Goal: Information Seeking & Learning: Learn about a topic

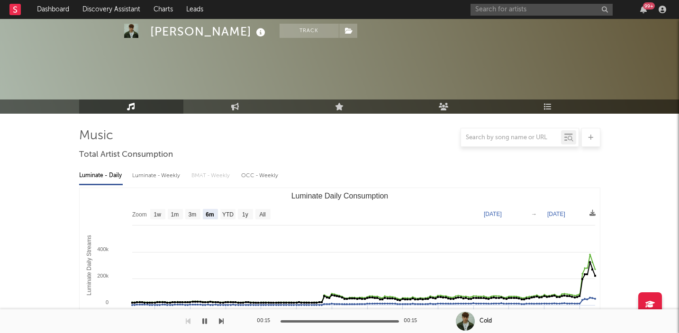
select select "6m"
select select "1w"
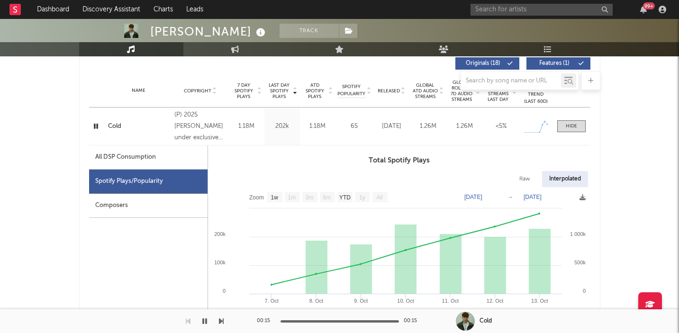
scroll to position [416, 0]
click at [645, 10] on icon "button" at bounding box center [643, 10] width 7 height 8
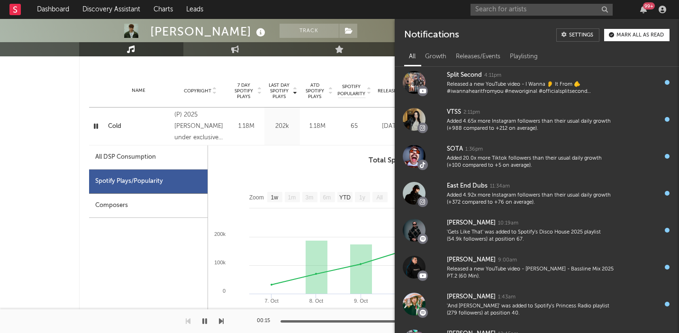
scroll to position [168, 0]
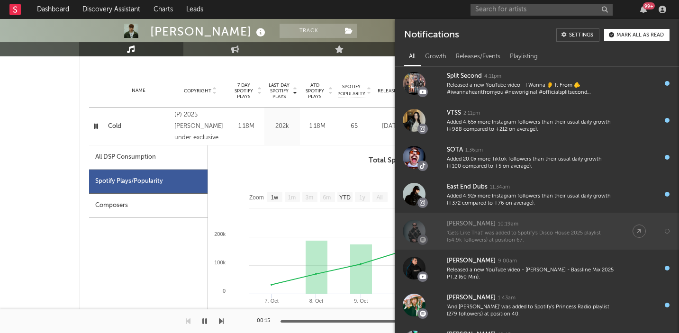
click at [463, 223] on div "[PERSON_NAME]" at bounding box center [471, 223] width 49 height 11
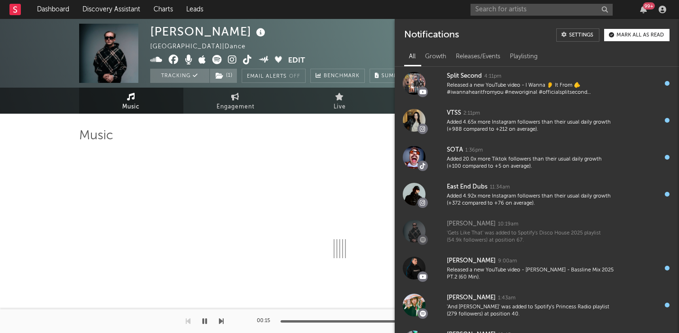
click at [303, 140] on div at bounding box center [339, 137] width 521 height 19
select select "6m"
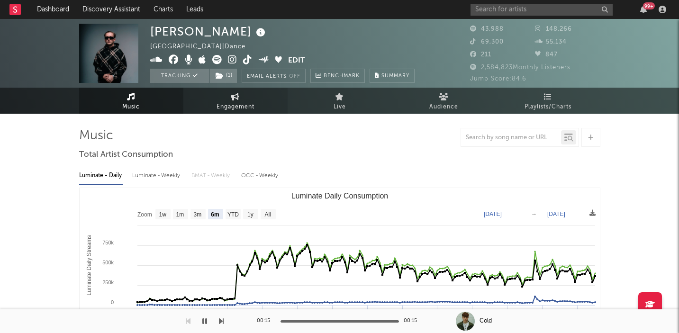
click at [241, 99] on link "Engagement" at bounding box center [235, 101] width 104 height 26
select select "1w"
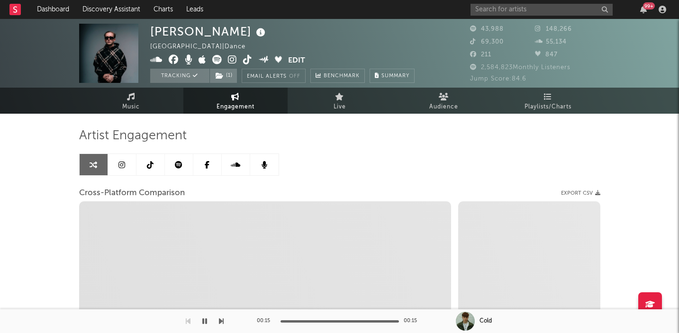
select select "1m"
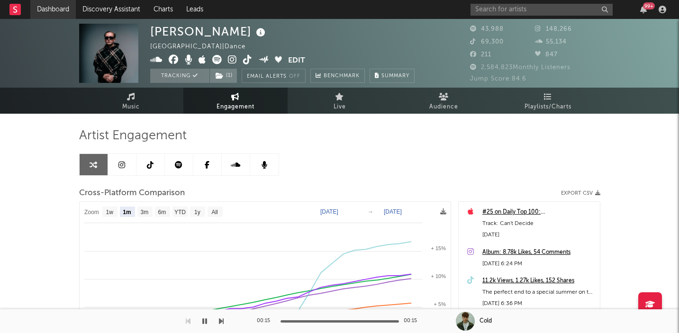
click at [63, 16] on link "Dashboard" at bounding box center [52, 9] width 45 height 19
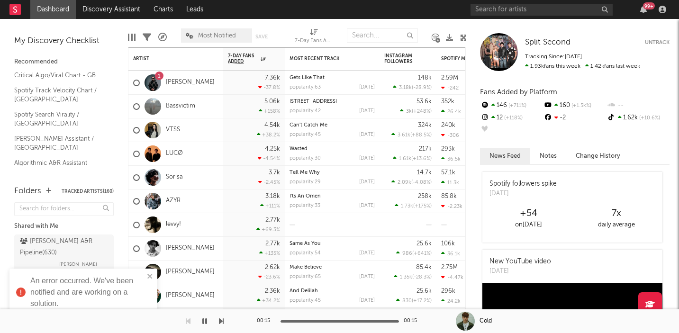
click at [646, 16] on div "99 +" at bounding box center [569, 9] width 199 height 19
click at [645, 13] on icon "button" at bounding box center [643, 10] width 7 height 8
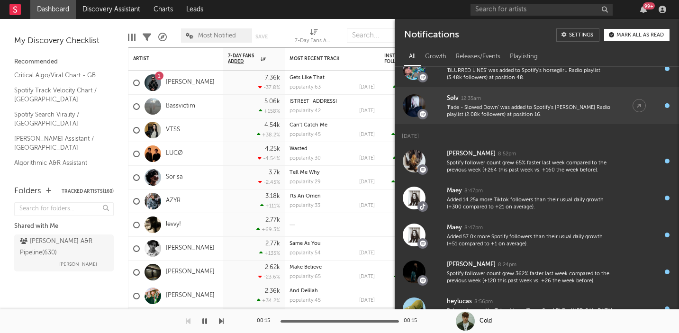
scroll to position [443, 0]
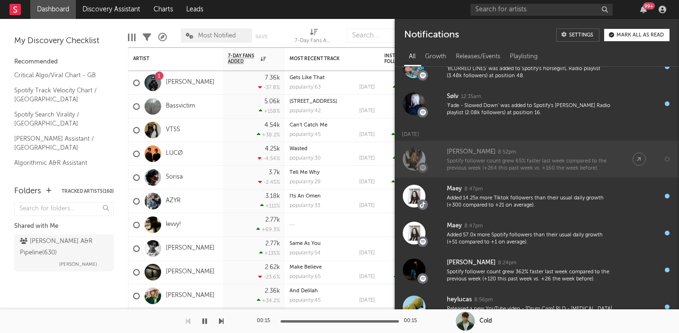
click at [566, 155] on div "[PERSON_NAME] 8:52pm" at bounding box center [530, 151] width 167 height 11
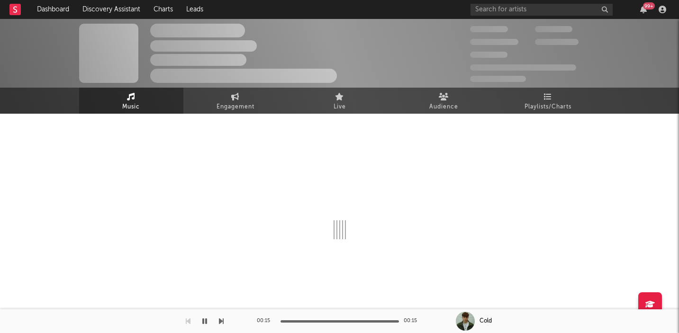
select select "1w"
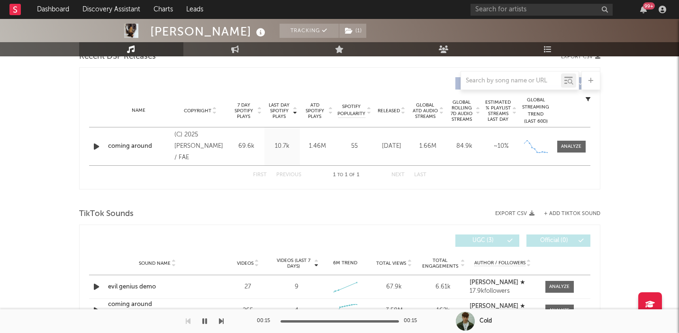
scroll to position [358, 0]
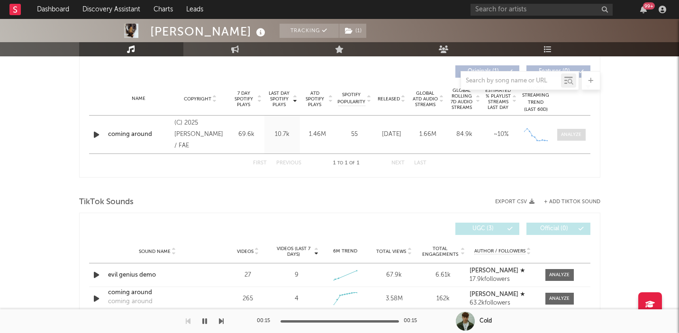
click at [567, 134] on div at bounding box center [571, 134] width 20 height 7
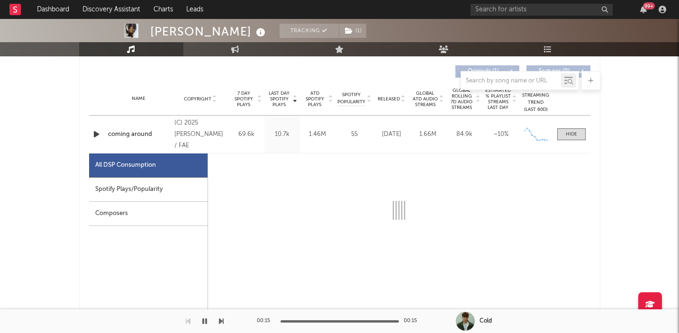
select select "1w"
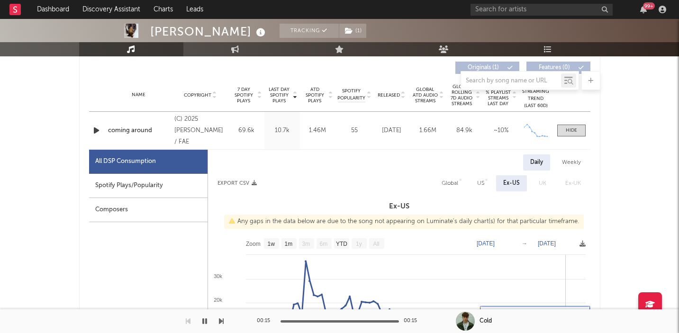
scroll to position [357, 0]
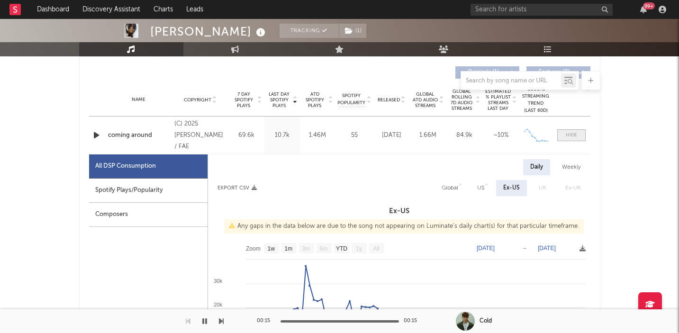
click at [568, 131] on span at bounding box center [571, 135] width 28 height 12
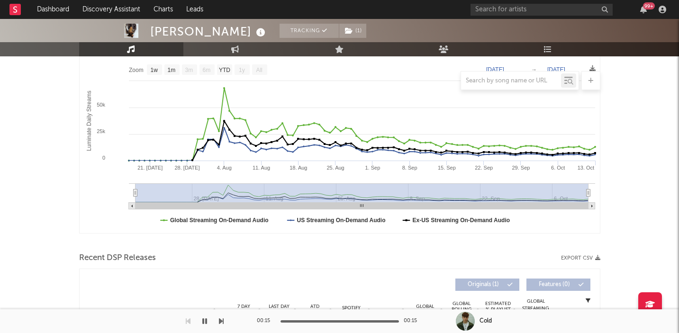
scroll to position [0, 0]
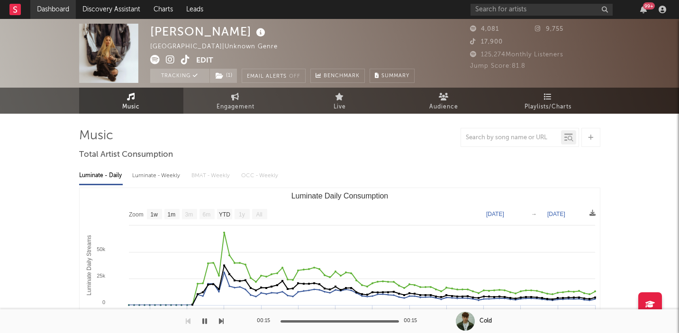
click at [63, 7] on link "Dashboard" at bounding box center [52, 9] width 45 height 19
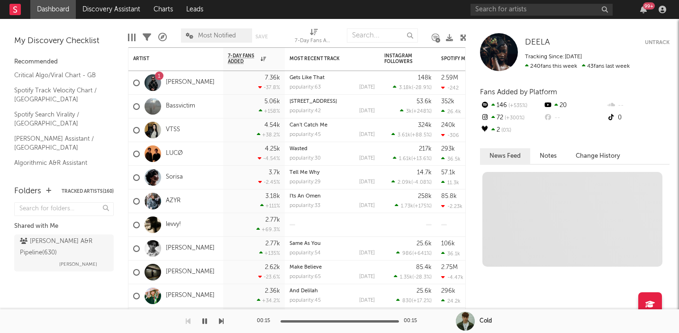
click at [645, 7] on div "99 +" at bounding box center [649, 5] width 12 height 7
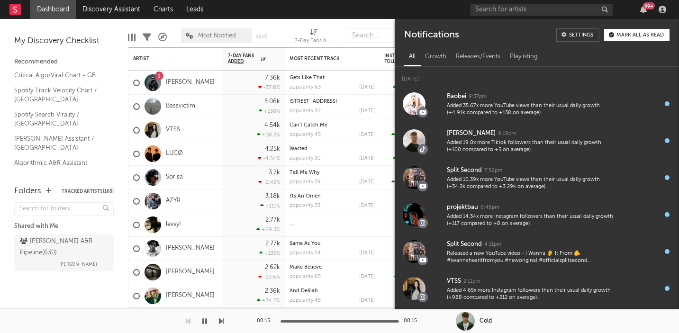
click at [634, 37] on div "Mark all as read" at bounding box center [639, 35] width 47 height 5
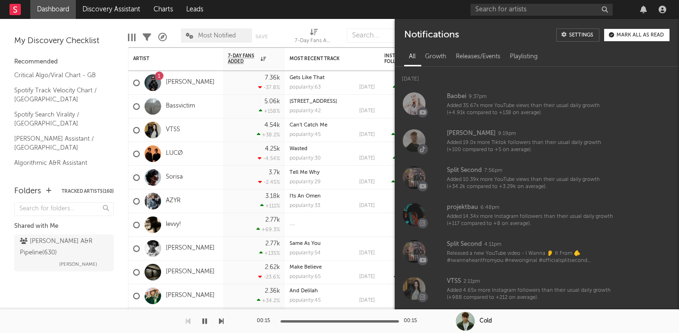
click at [539, 35] on div "Notifications Settings Mark all as read" at bounding box center [536, 31] width 284 height 25
click at [387, 23] on div "Edit Columns Filters A&R Pipeline Most Notified Save Save as 7-Day Fans Added (…" at bounding box center [297, 33] width 339 height 28
